Goal: Task Accomplishment & Management: Use online tool/utility

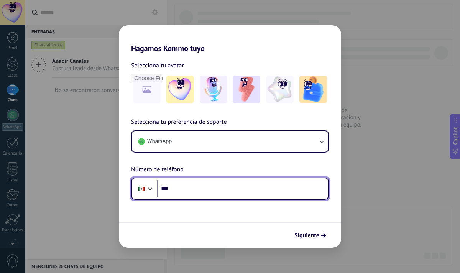
click at [181, 180] on input "***" at bounding box center [242, 189] width 171 height 18
type input "**********"
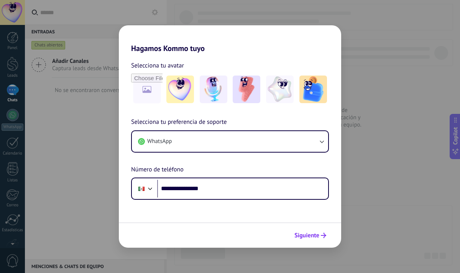
click at [306, 235] on span "Siguiente" at bounding box center [306, 234] width 25 height 5
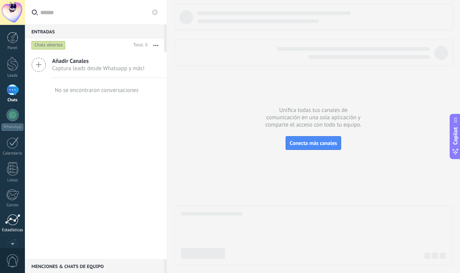
scroll to position [46, 0]
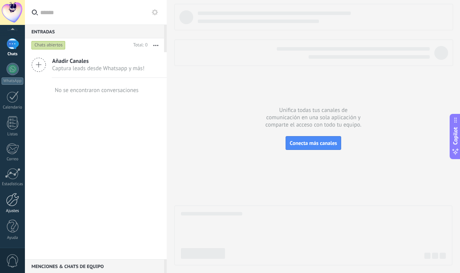
click at [13, 201] on div at bounding box center [12, 199] width 13 height 13
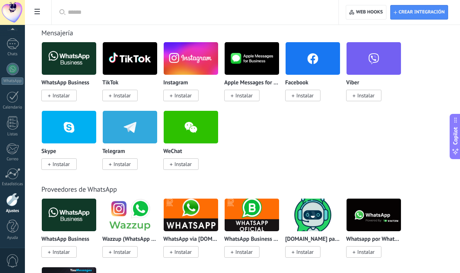
scroll to position [157, 0]
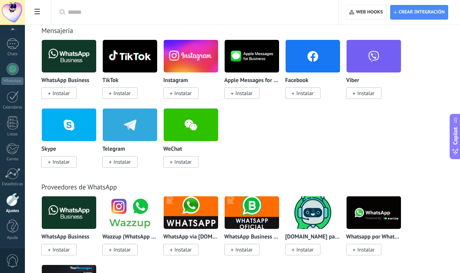
click at [71, 56] on img at bounding box center [69, 56] width 54 height 37
click at [71, 59] on img at bounding box center [69, 56] width 54 height 37
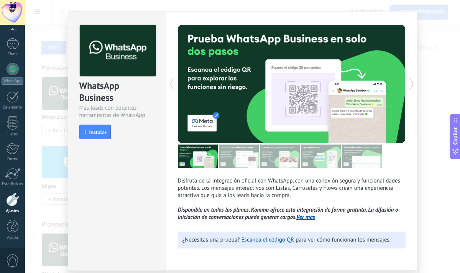
scroll to position [22, 0]
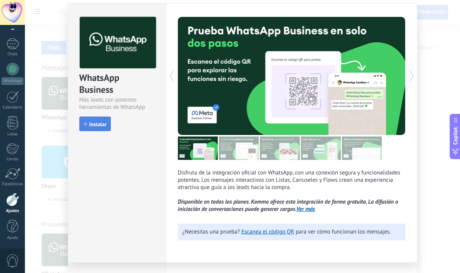
click at [94, 124] on span "Instalar" at bounding box center [97, 123] width 17 height 5
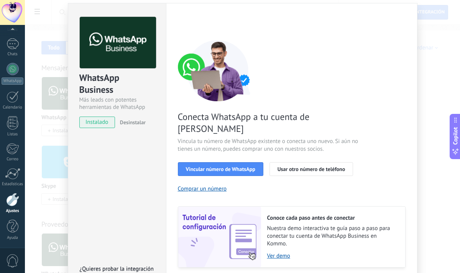
scroll to position [32, 0]
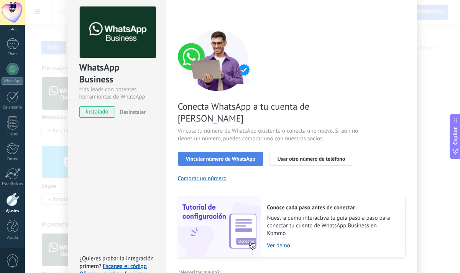
click at [215, 156] on span "Vincular número de WhatsApp" at bounding box center [220, 158] width 69 height 5
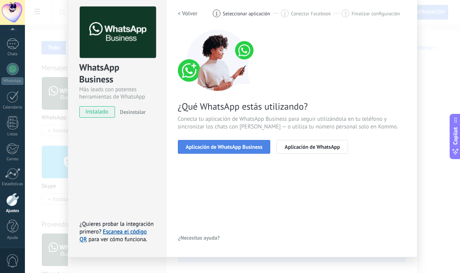
click at [222, 147] on span "Aplicación de WhatsApp Business" at bounding box center [224, 146] width 77 height 5
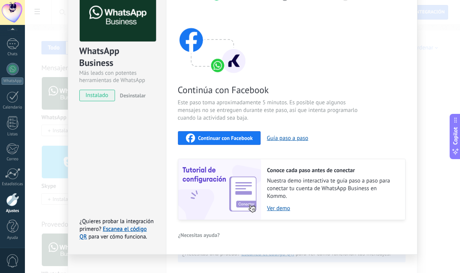
scroll to position [49, 0]
click at [222, 139] on span "Continuar con Facebook" at bounding box center [225, 137] width 55 height 5
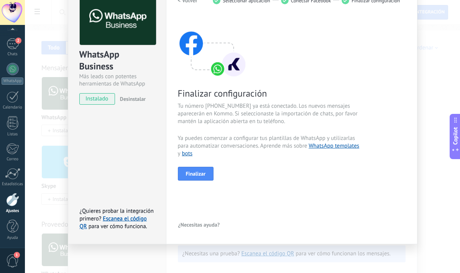
scroll to position [45, 0]
click at [198, 174] on span "Finalizar" at bounding box center [196, 173] width 20 height 5
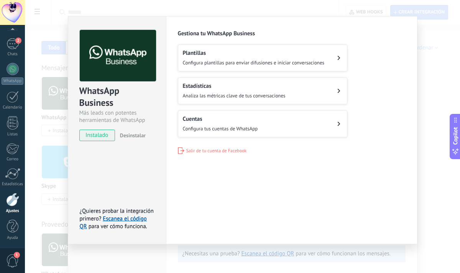
click at [263, 123] on button "Cuentas Configura tus cuentas de WhatsApp" at bounding box center [262, 123] width 169 height 27
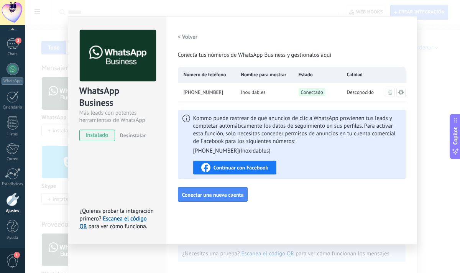
click at [193, 39] on h2 "< Volver" at bounding box center [188, 36] width 20 height 7
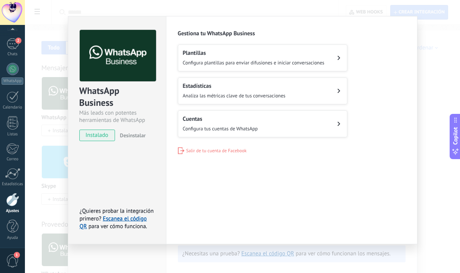
click at [131, 259] on div "WhatsApp Business Más leads con potentes herramientas de WhatsApp instalado Des…" at bounding box center [242, 136] width 435 height 273
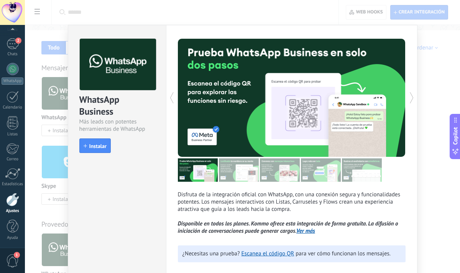
scroll to position [0, 0]
click at [124, 13] on div "WhatsApp Business Más leads con potentes herramientas de WhatsApp install Insta…" at bounding box center [242, 136] width 435 height 273
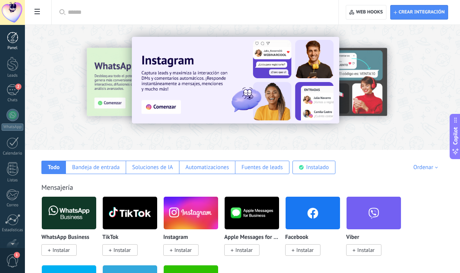
scroll to position [46, 0]
